Goal: Task Accomplishment & Management: Complete application form

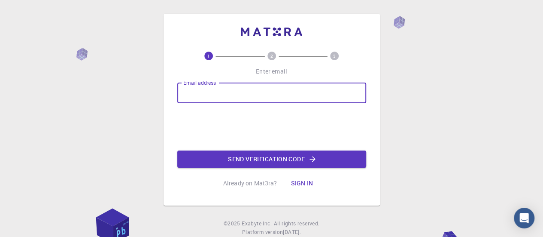
type input "[EMAIL_ADDRESS][DOMAIN_NAME]"
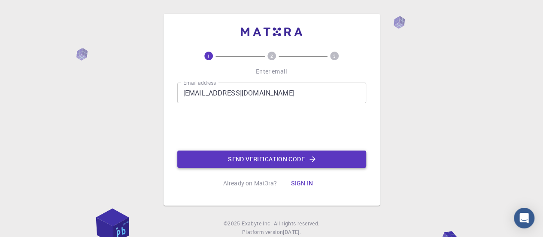
click at [236, 159] on button "Send verification code" at bounding box center [271, 158] width 189 height 17
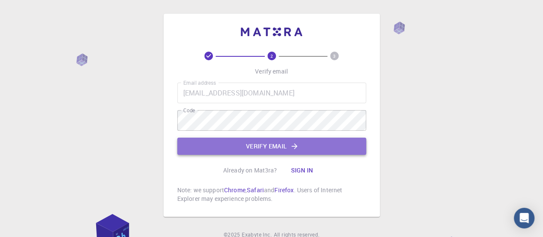
click at [233, 144] on button "Verify email" at bounding box center [271, 145] width 189 height 17
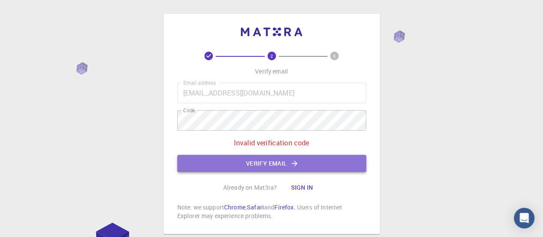
click at [250, 162] on button "Verify email" at bounding box center [271, 163] width 189 height 17
click at [241, 165] on button "Verify email" at bounding box center [271, 163] width 189 height 17
click at [271, 161] on button "Verify email" at bounding box center [271, 163] width 189 height 17
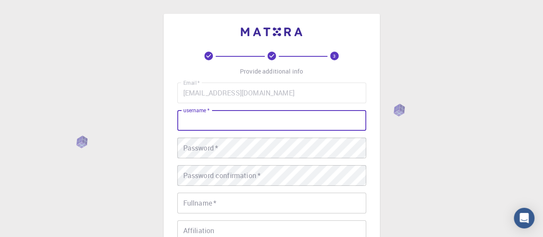
click at [261, 119] on input "username   *" at bounding box center [271, 120] width 189 height 21
type input "[PERSON_NAME]"
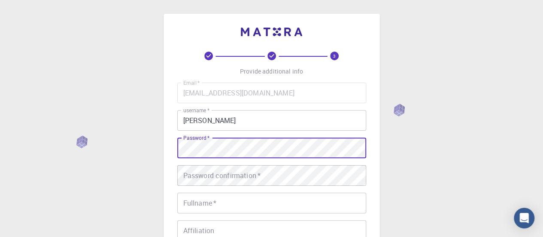
click at [407, 160] on div "3 Provide additional info Email   * [EMAIL_ADDRESS][DOMAIN_NAME] Email   * user…" at bounding box center [271, 218] width 543 height 437
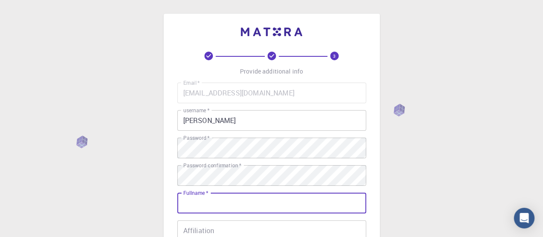
click at [251, 196] on input "Fullname   *" at bounding box center [271, 202] width 189 height 21
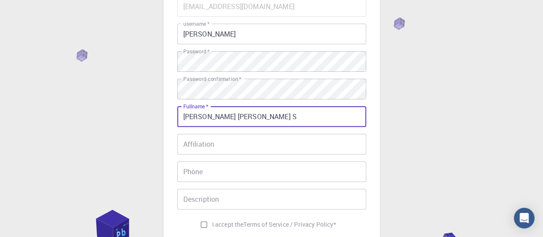
scroll to position [91, 0]
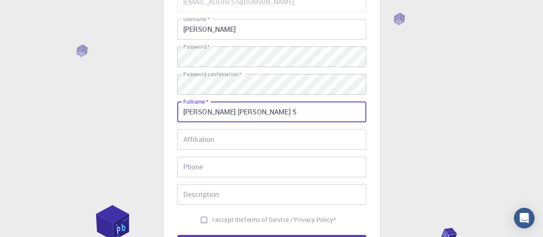
type input "[PERSON_NAME] [PERSON_NAME] S"
click at [248, 140] on input "Affiliation" at bounding box center [271, 139] width 189 height 21
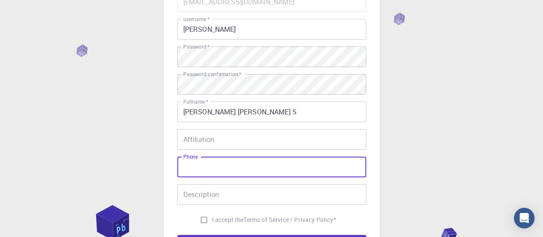
click at [230, 162] on input "Phone" at bounding box center [271, 166] width 189 height 21
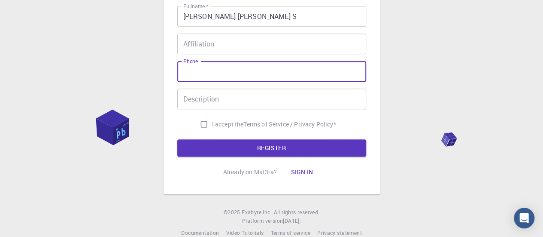
scroll to position [187, 0]
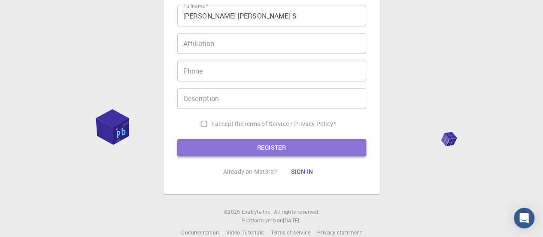
click at [240, 143] on button "REGISTER" at bounding box center [271, 147] width 189 height 17
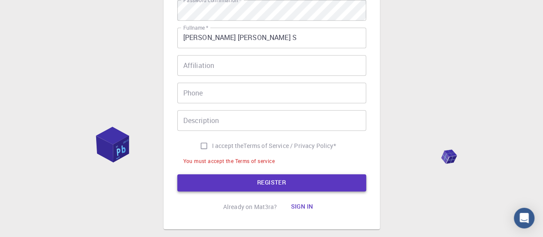
scroll to position [209, 0]
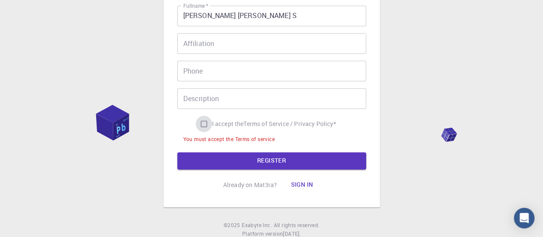
click at [204, 125] on input "I accept the Terms of Service / Privacy Policy *" at bounding box center [204, 124] width 16 height 16
checkbox input "true"
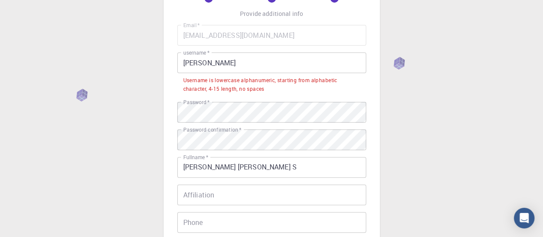
scroll to position [58, 0]
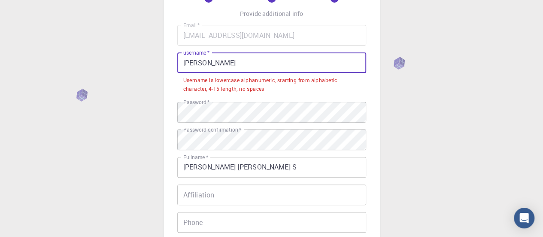
click at [219, 58] on input "[PERSON_NAME]" at bounding box center [271, 62] width 189 height 21
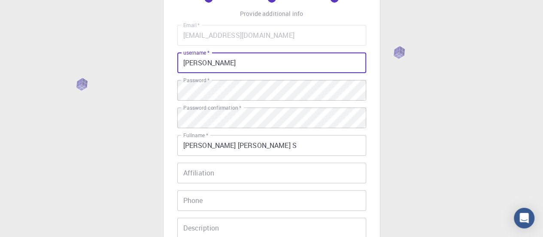
click at [186, 64] on input "[PERSON_NAME]" at bounding box center [271, 62] width 189 height 21
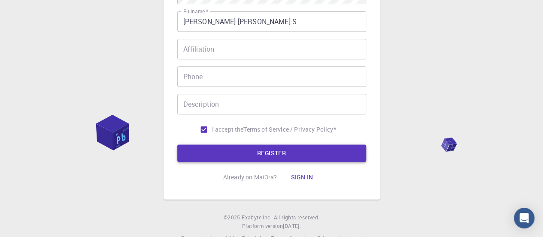
type input "[PERSON_NAME]"
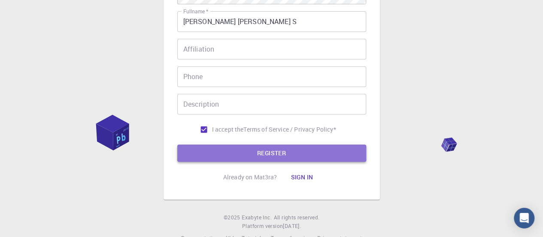
click at [250, 147] on button "REGISTER" at bounding box center [271, 152] width 189 height 17
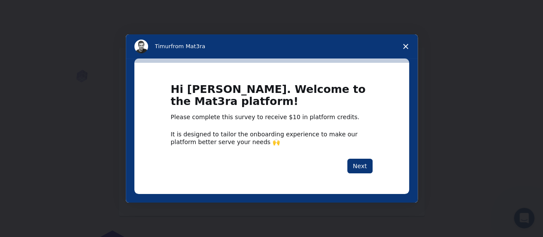
click at [406, 47] on polygon "Close survey" at bounding box center [405, 46] width 5 height 5
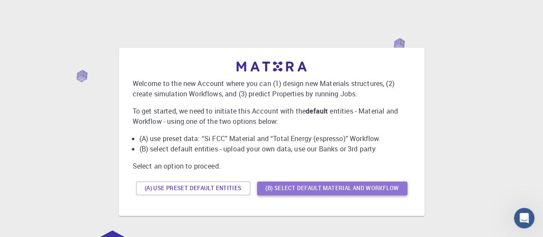
click at [318, 187] on button "(B) Select default material and workflow" at bounding box center [332, 188] width 150 height 14
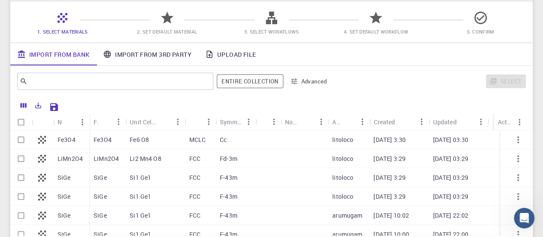
scroll to position [62, 0]
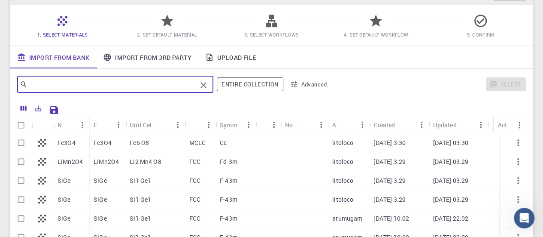
click at [151, 87] on input "text" at bounding box center [111, 84] width 169 height 12
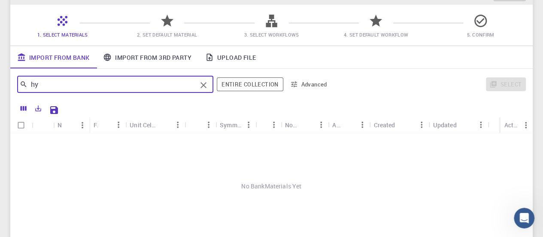
type input "h"
type input "S"
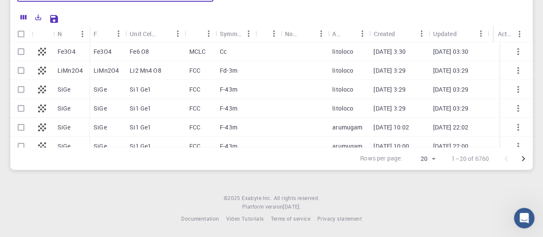
scroll to position [0, 0]
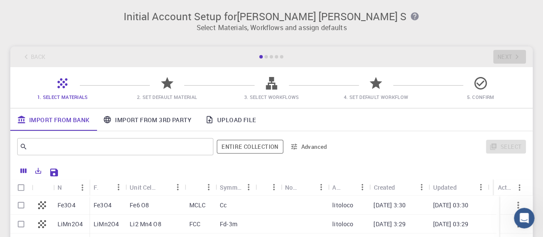
click at [129, 206] on div "Fe6 O8" at bounding box center [154, 204] width 59 height 19
checkbox input "false"
click at [95, 209] on p "Fe3O4" at bounding box center [103, 205] width 18 height 9
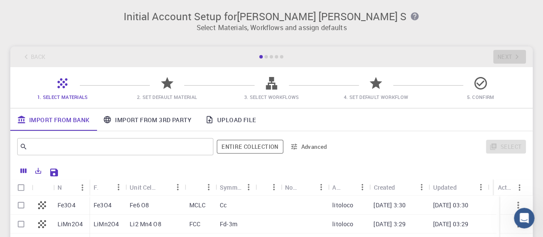
checkbox input "true"
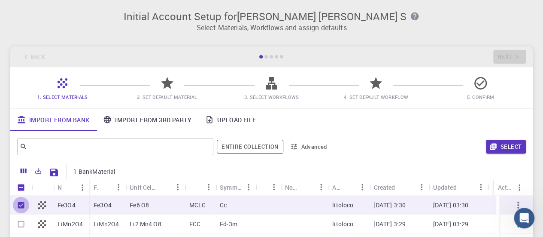
click at [19, 206] on input "Unselect row" at bounding box center [21, 205] width 16 height 16
checkbox input "false"
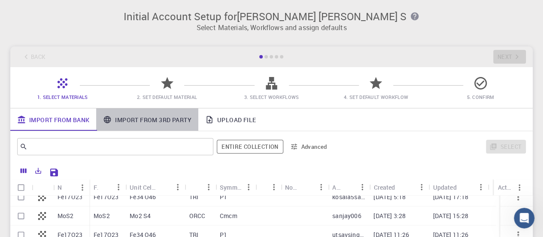
click at [121, 118] on link "Import From 3rd Party" at bounding box center [147, 119] width 102 height 22
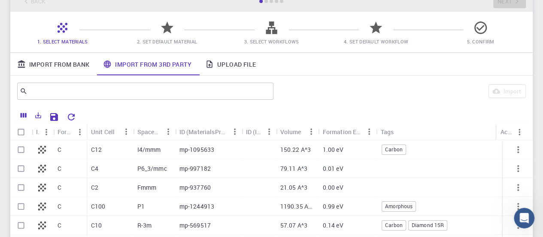
scroll to position [55, 0]
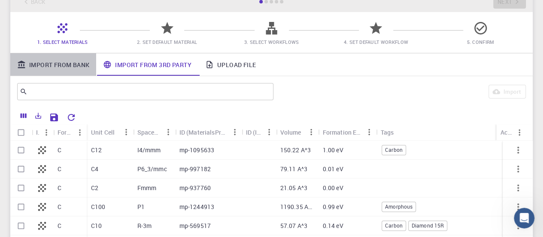
click at [82, 69] on link "Import From Bank" at bounding box center [53, 64] width 86 height 22
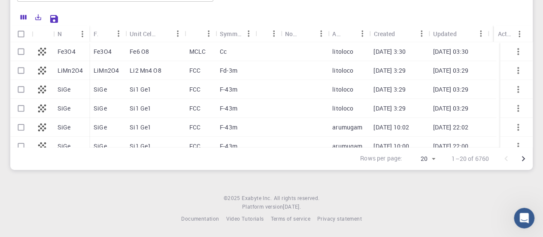
scroll to position [0, 0]
